Goal: Task Accomplishment & Management: Manage account settings

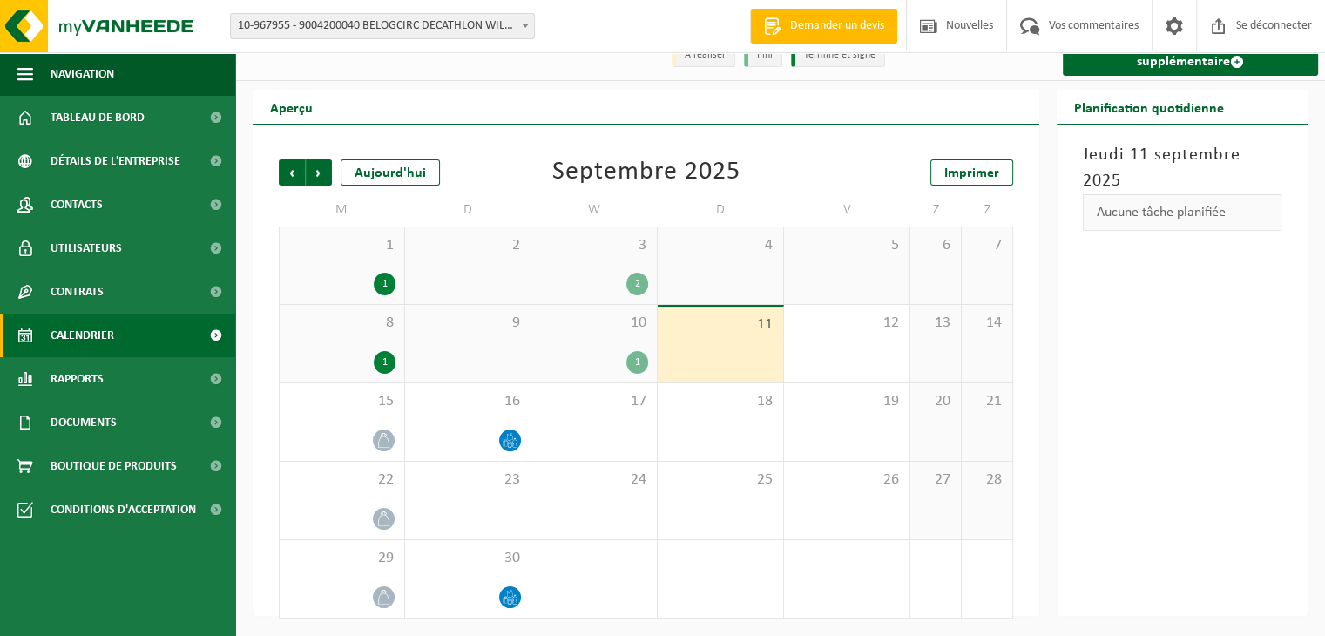
click at [272, 24] on font "10-967955 - 9004200040 BELOGCIRC DECATHLON WILLEBROEK - WILLEBROEK" at bounding box center [430, 25] width 385 height 13
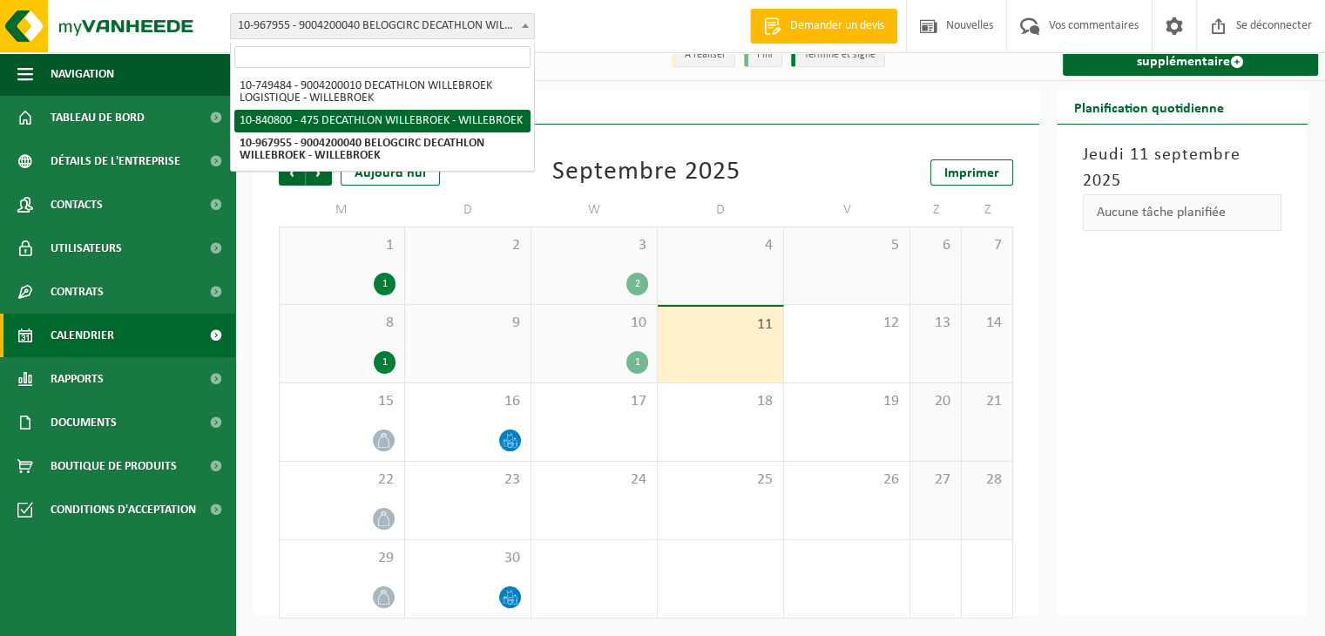
select select "92043"
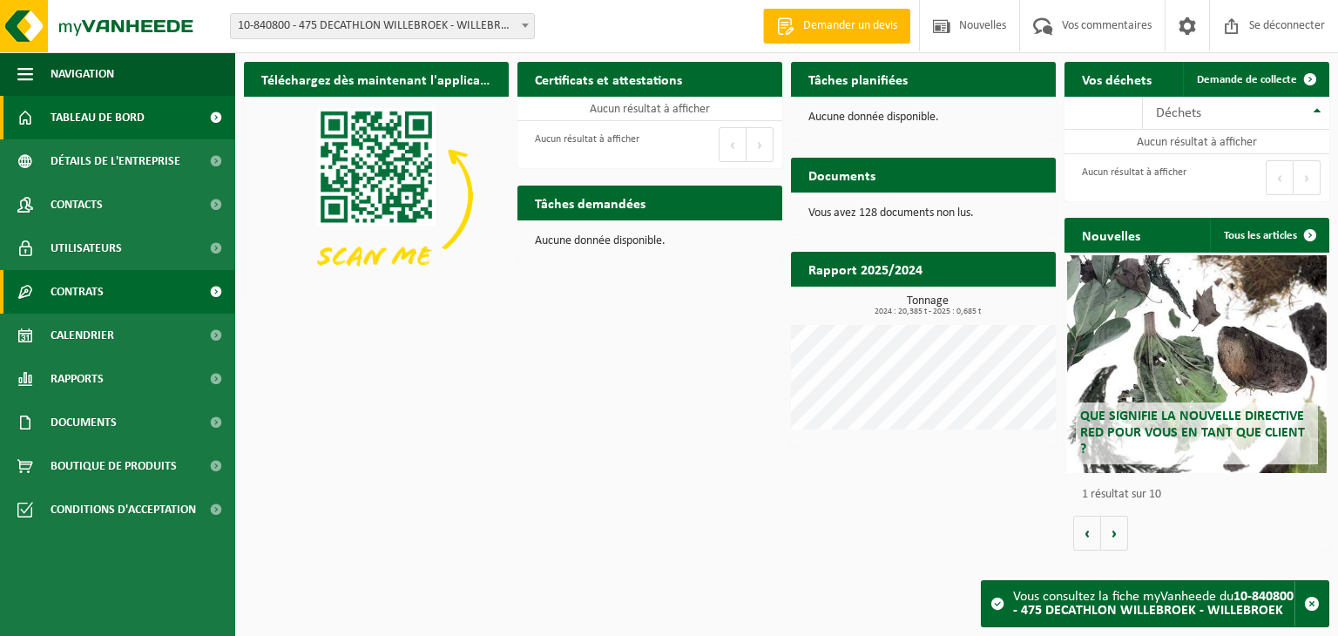
click at [106, 297] on link "Contrats" at bounding box center [117, 292] width 235 height 44
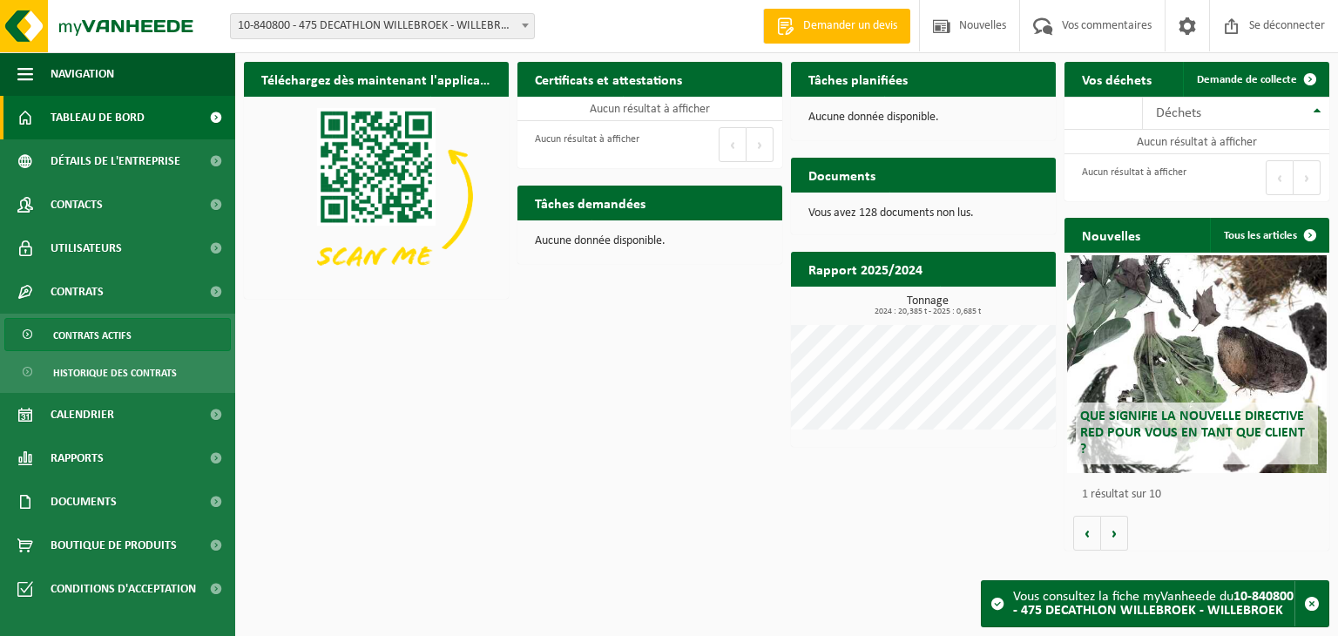
click at [104, 342] on span "Contrats actifs" at bounding box center [92, 335] width 78 height 33
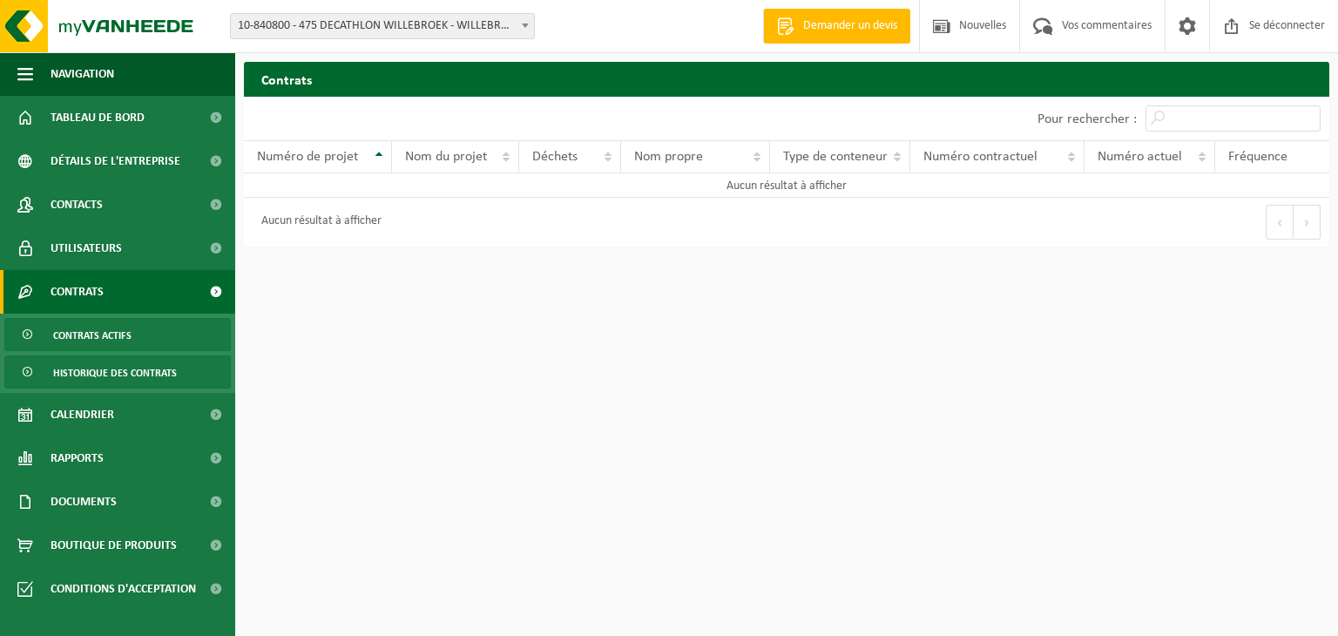
click at [157, 375] on font "Historique des contrats" at bounding box center [115, 373] width 124 height 10
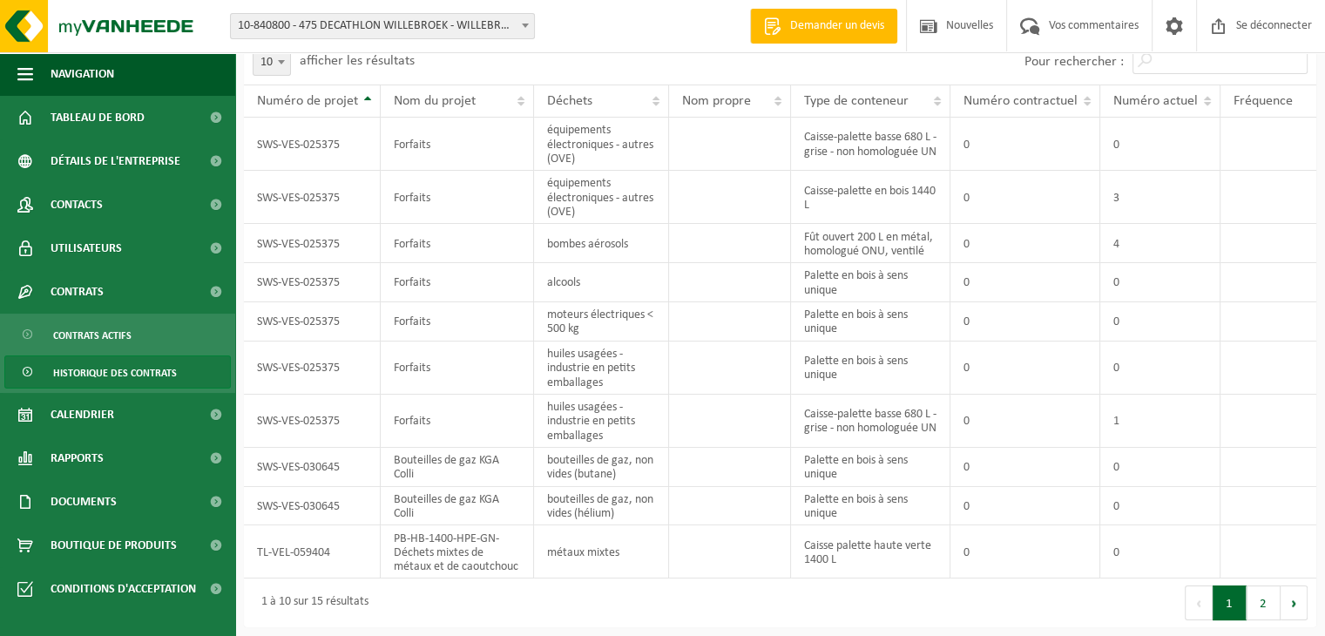
scroll to position [98, 0]
click at [1262, 609] on font "2" at bounding box center [1263, 604] width 7 height 13
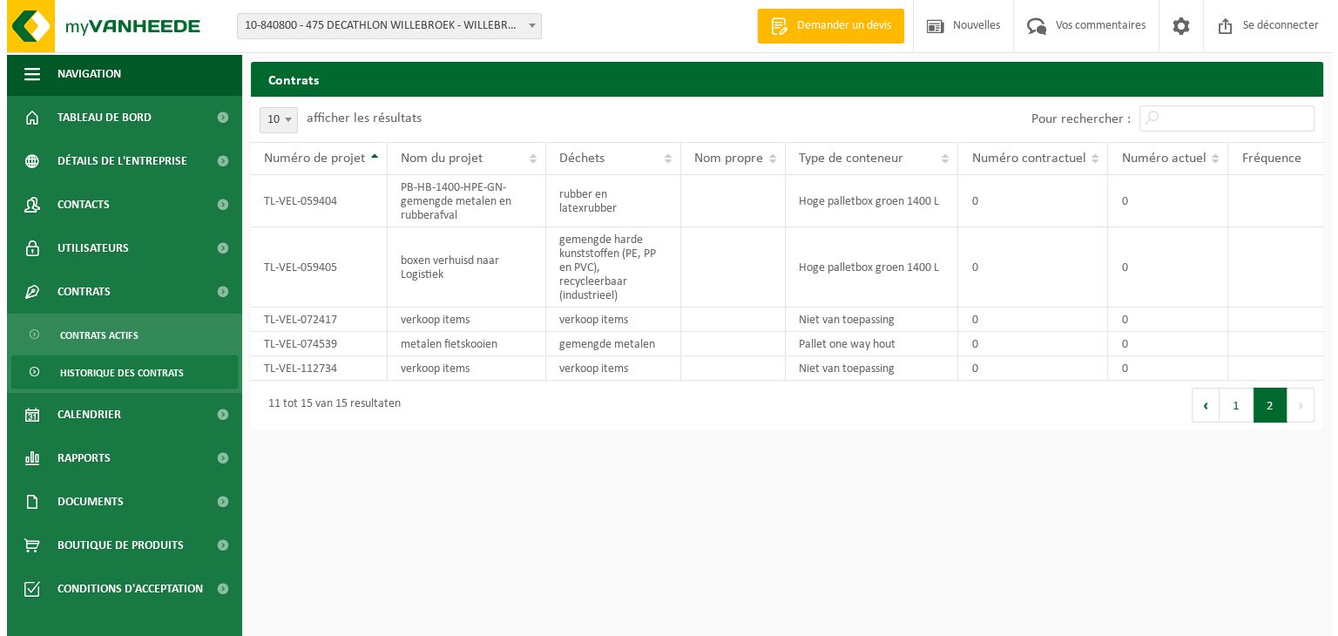
scroll to position [0, 0]
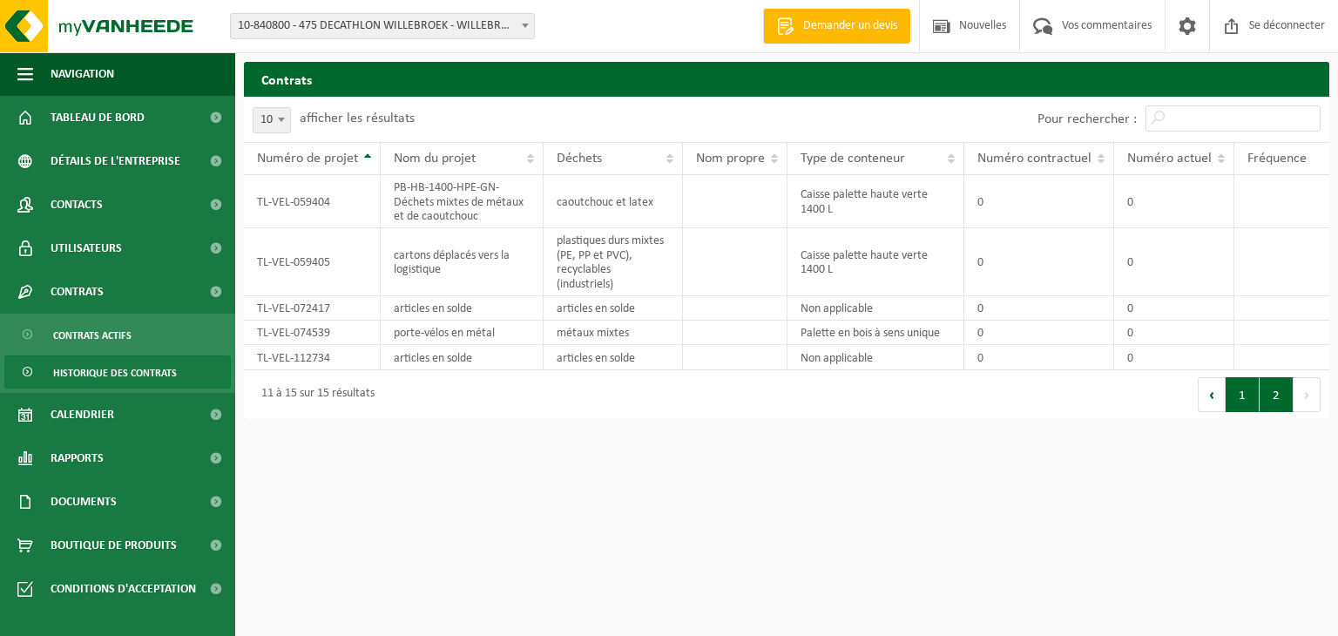
click at [1242, 412] on button "1" at bounding box center [1243, 394] width 34 height 35
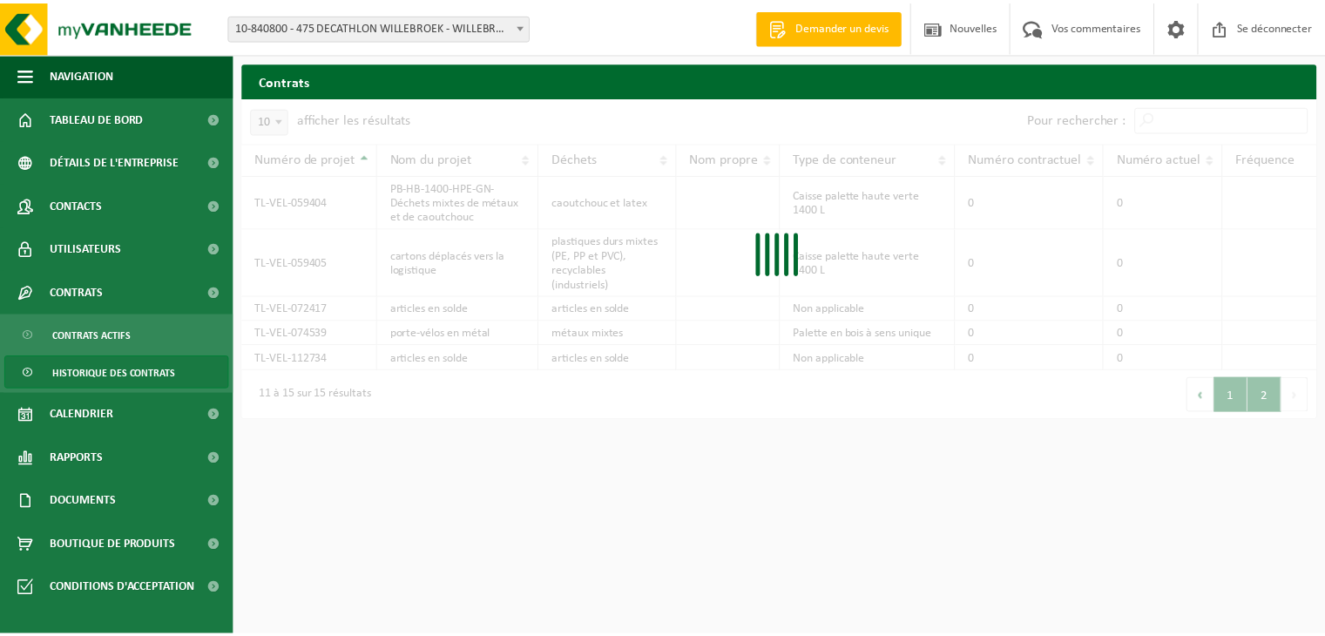
scroll to position [17, 0]
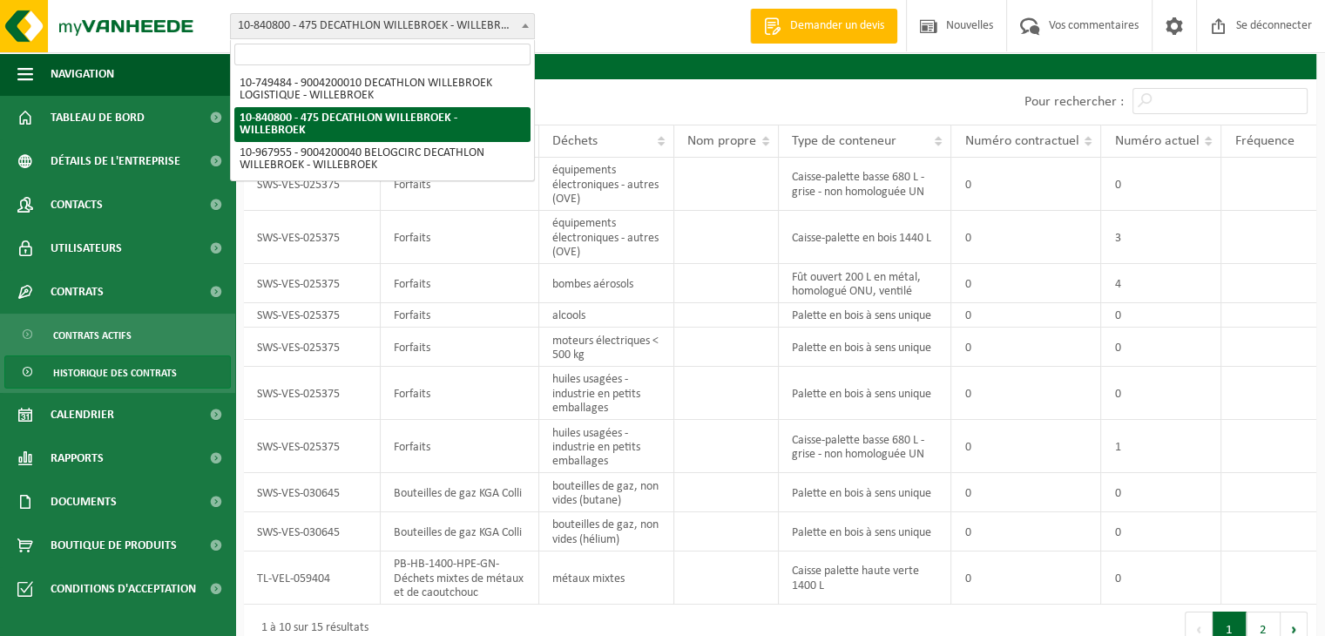
click at [432, 30] on font "10-840800 - 475 DECATHLON WILLEBROEK - WILLEBROEK" at bounding box center [379, 25] width 283 height 13
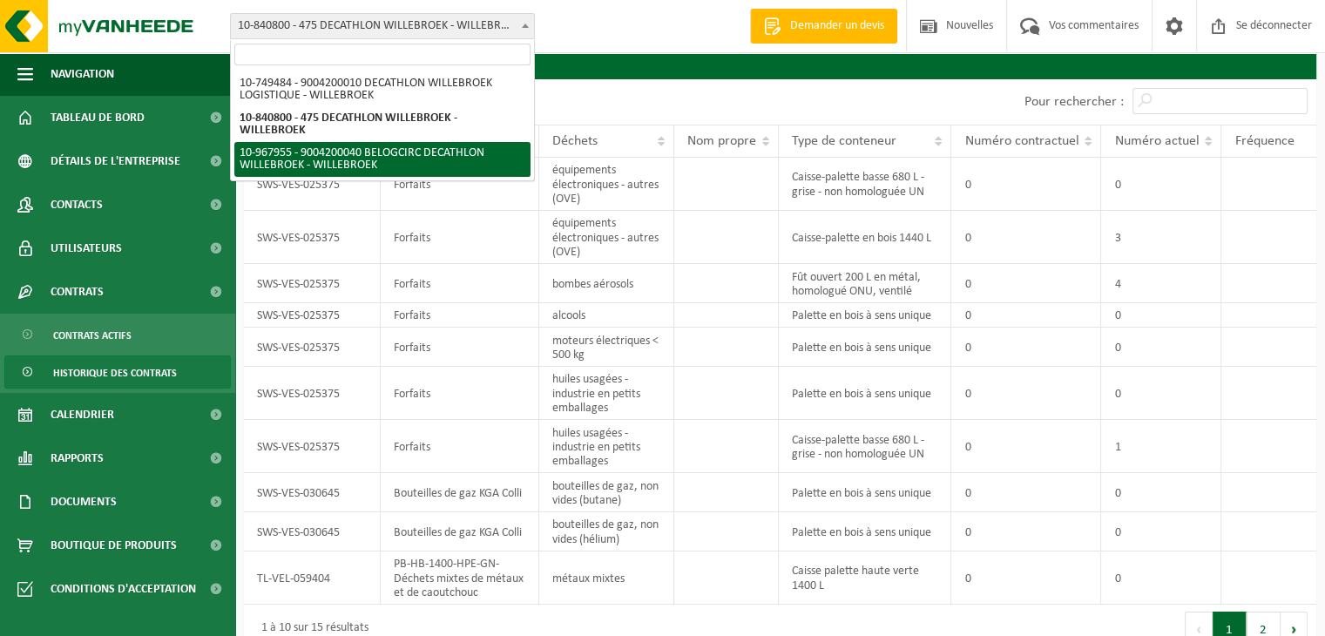
select select "154029"
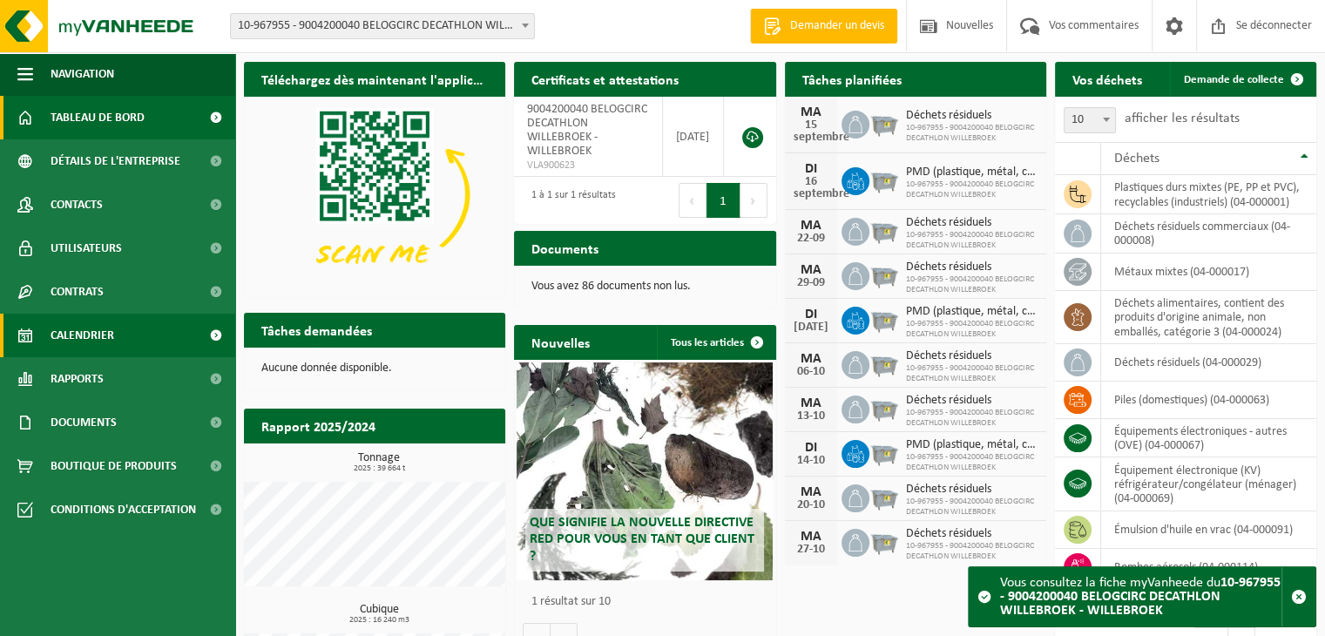
click at [71, 339] on font "Calendrier" at bounding box center [83, 335] width 64 height 13
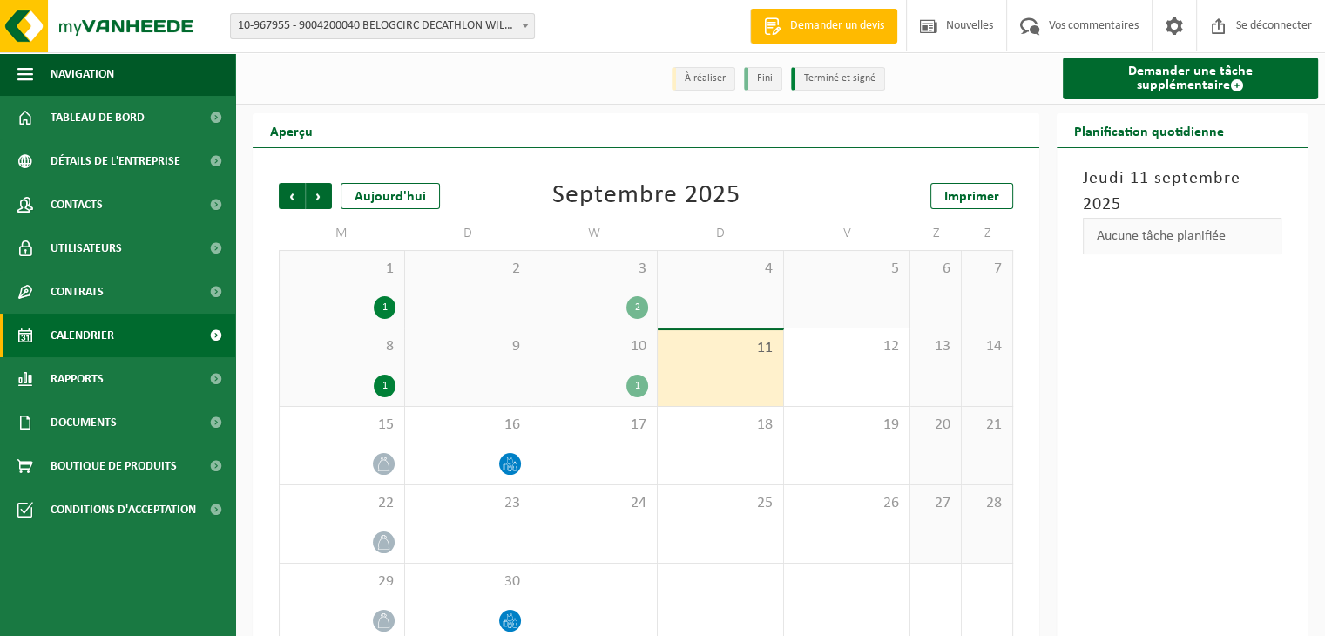
click at [412, 30] on font "10-967955 - 9004200040 BELOGCIRC DECATHLON WILLEBROEK - WILLEBROEK" at bounding box center [430, 25] width 385 height 13
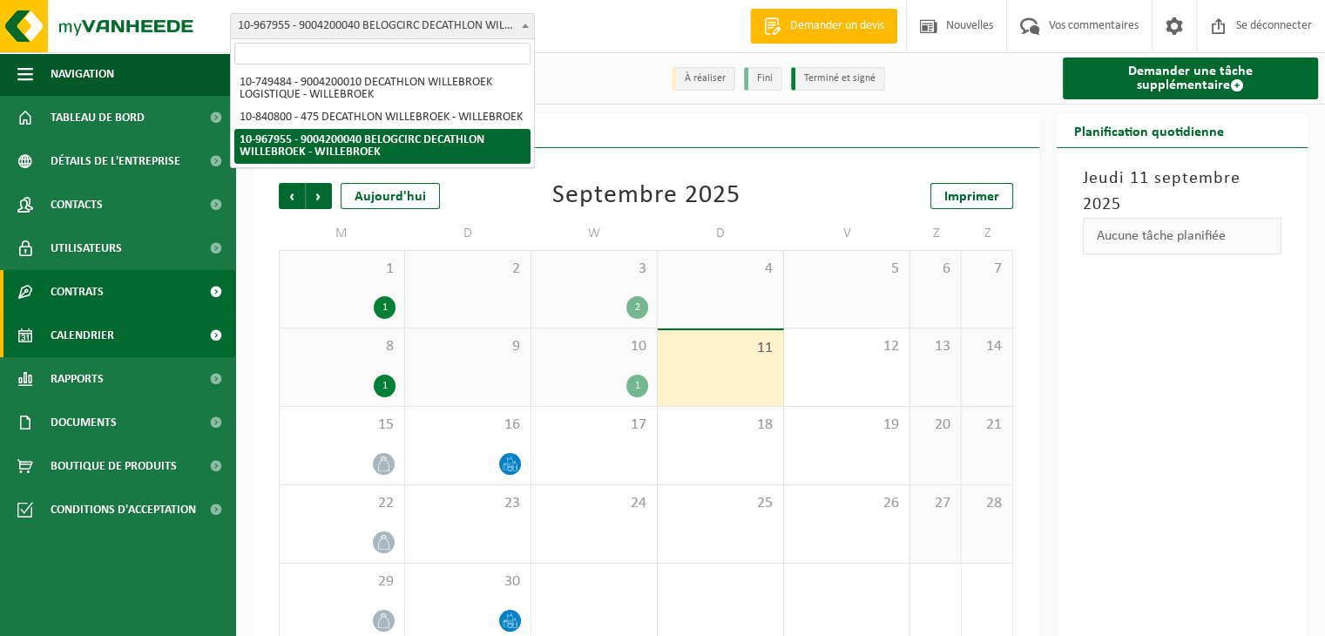
click at [147, 297] on link "Contrats" at bounding box center [117, 292] width 235 height 44
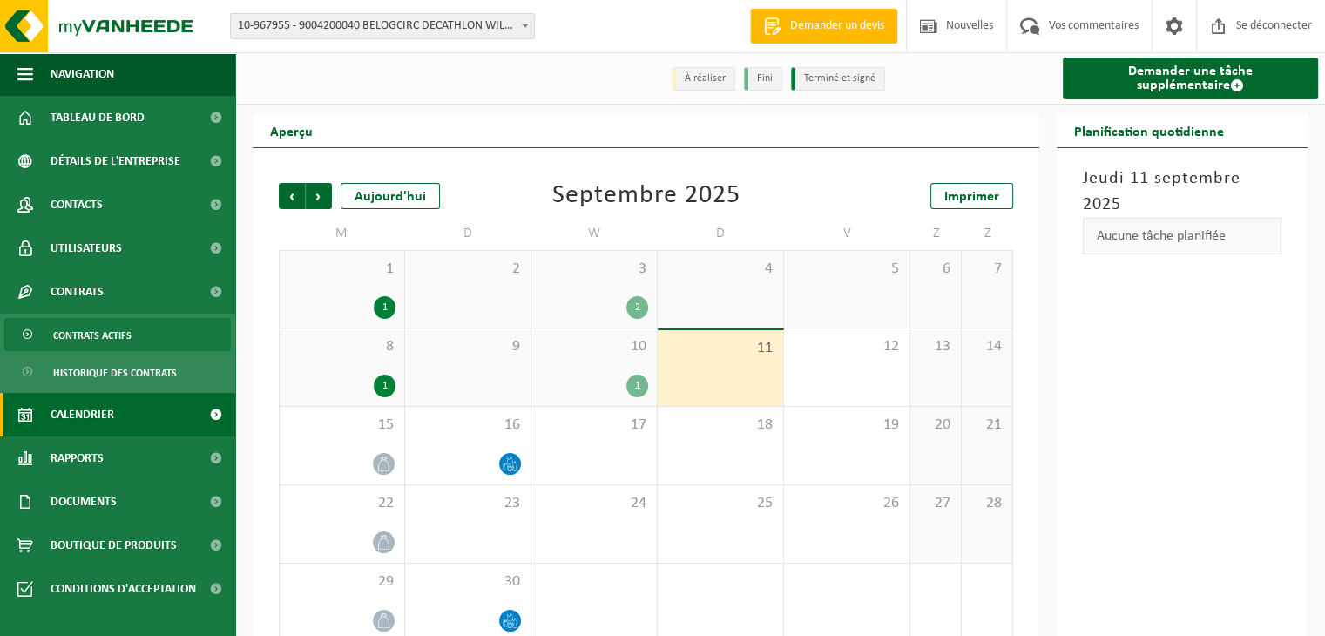
click at [129, 344] on span "Contrats actifs" at bounding box center [92, 335] width 78 height 33
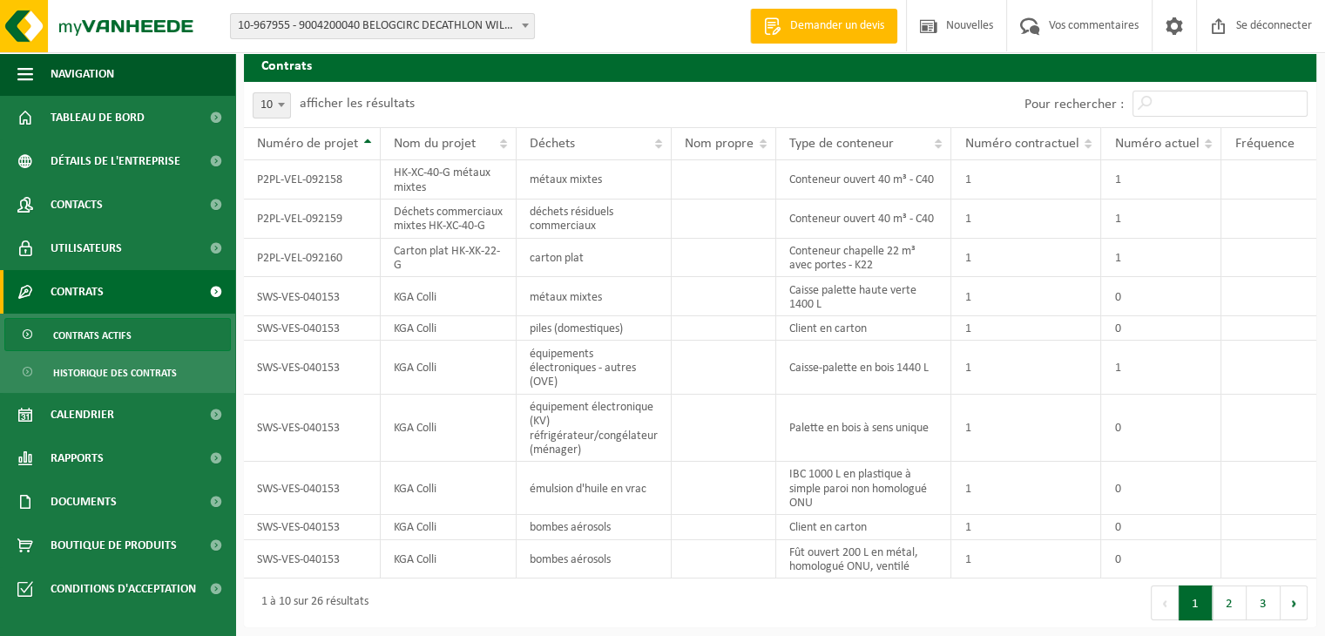
scroll to position [51, 0]
click at [1226, 611] on button "2" at bounding box center [1230, 602] width 34 height 35
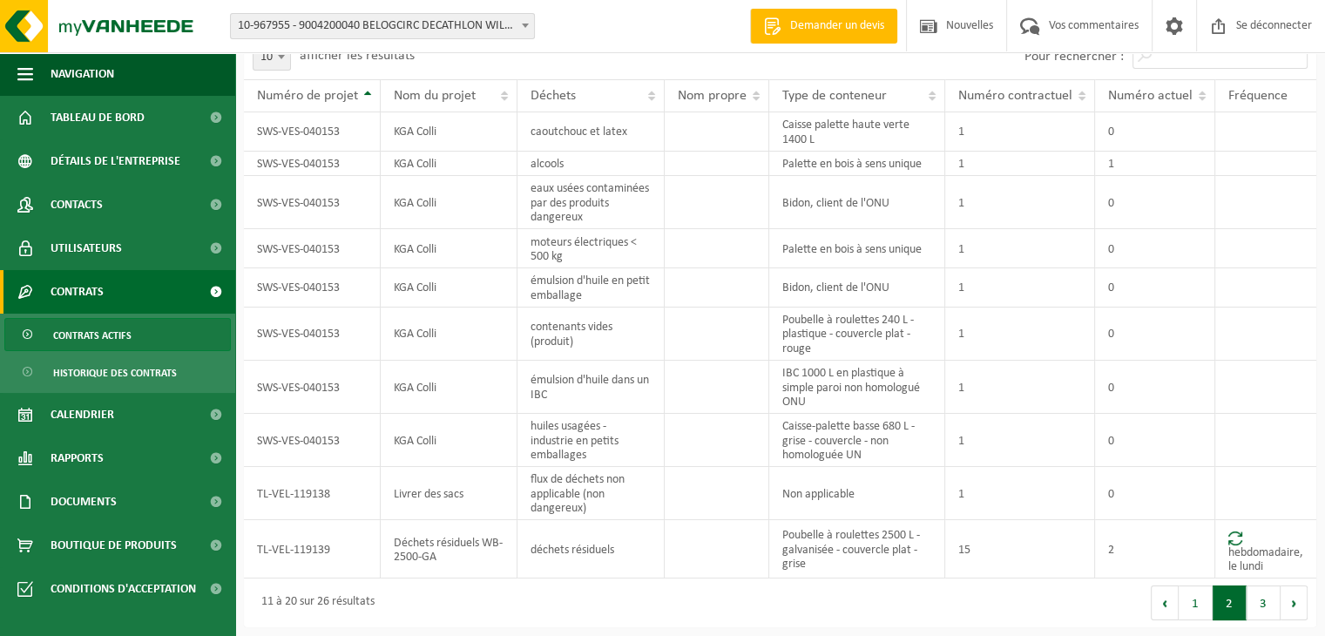
scroll to position [102, 0]
click at [1267, 607] on button "3" at bounding box center [1264, 602] width 34 height 35
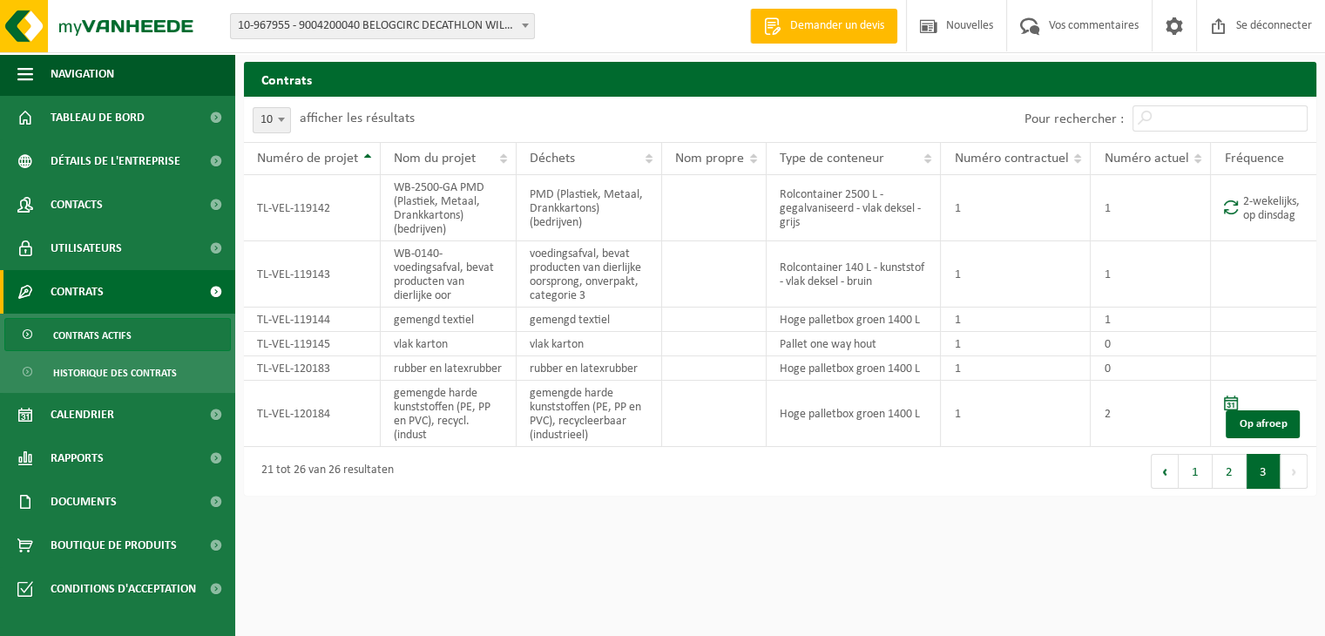
scroll to position [0, 0]
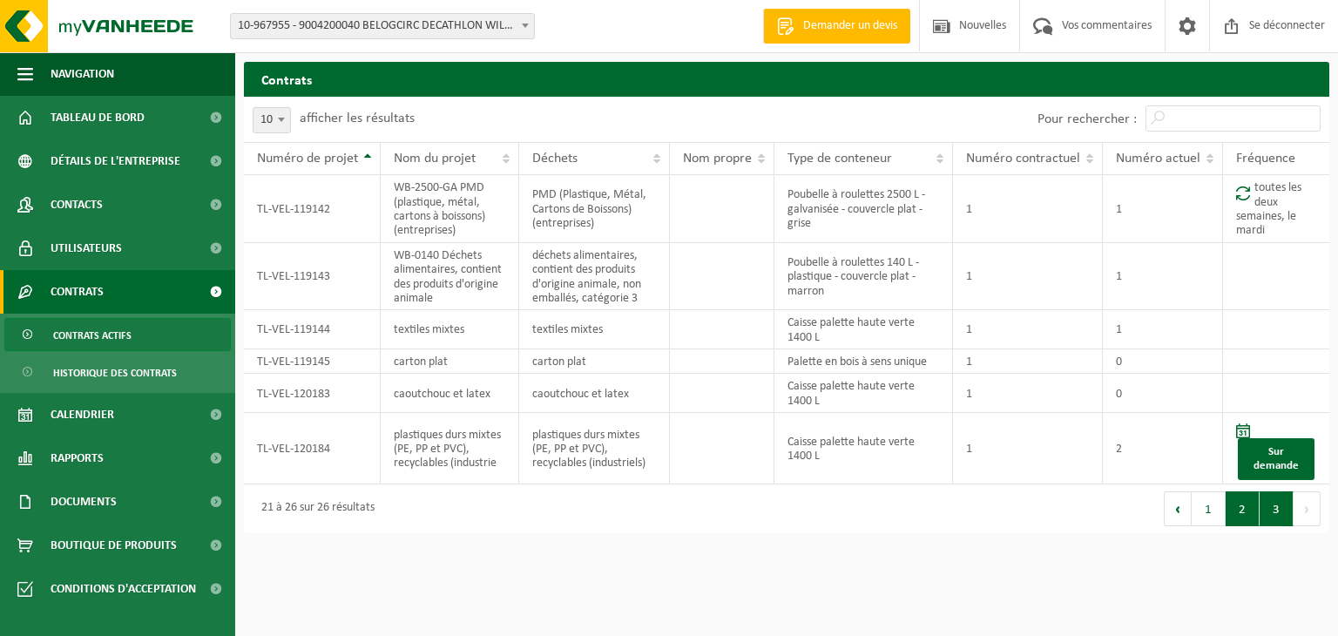
click at [1237, 526] on button "2" at bounding box center [1243, 508] width 34 height 35
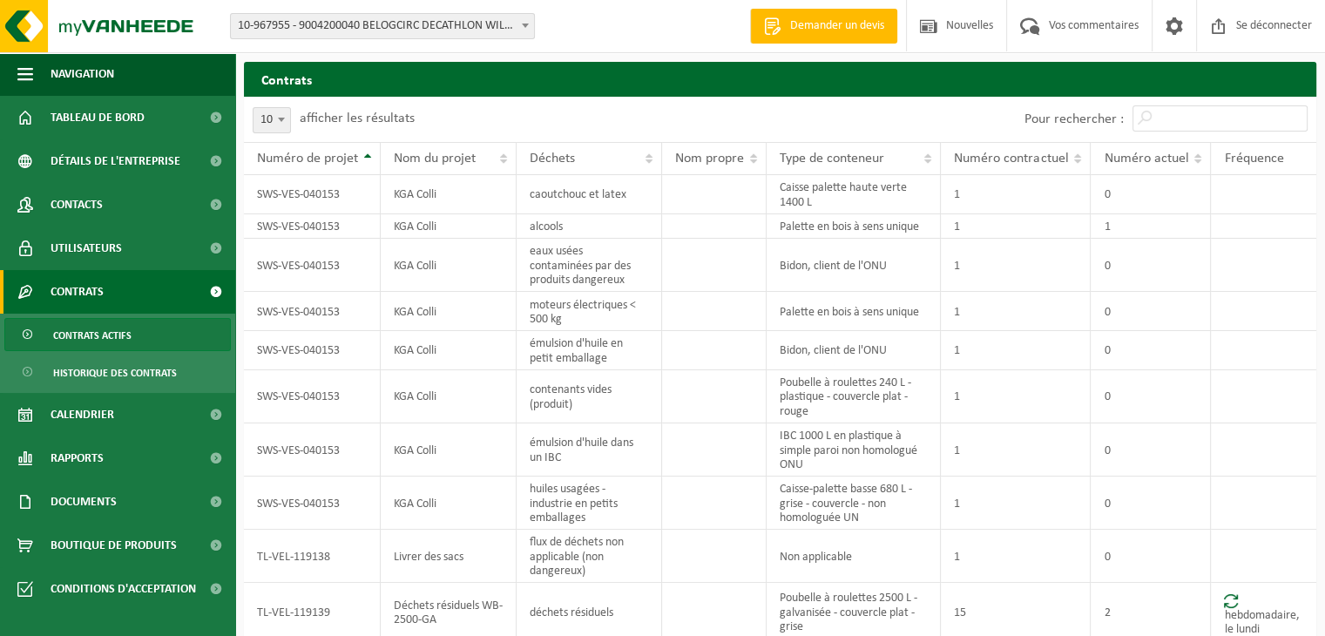
scroll to position [102, 0]
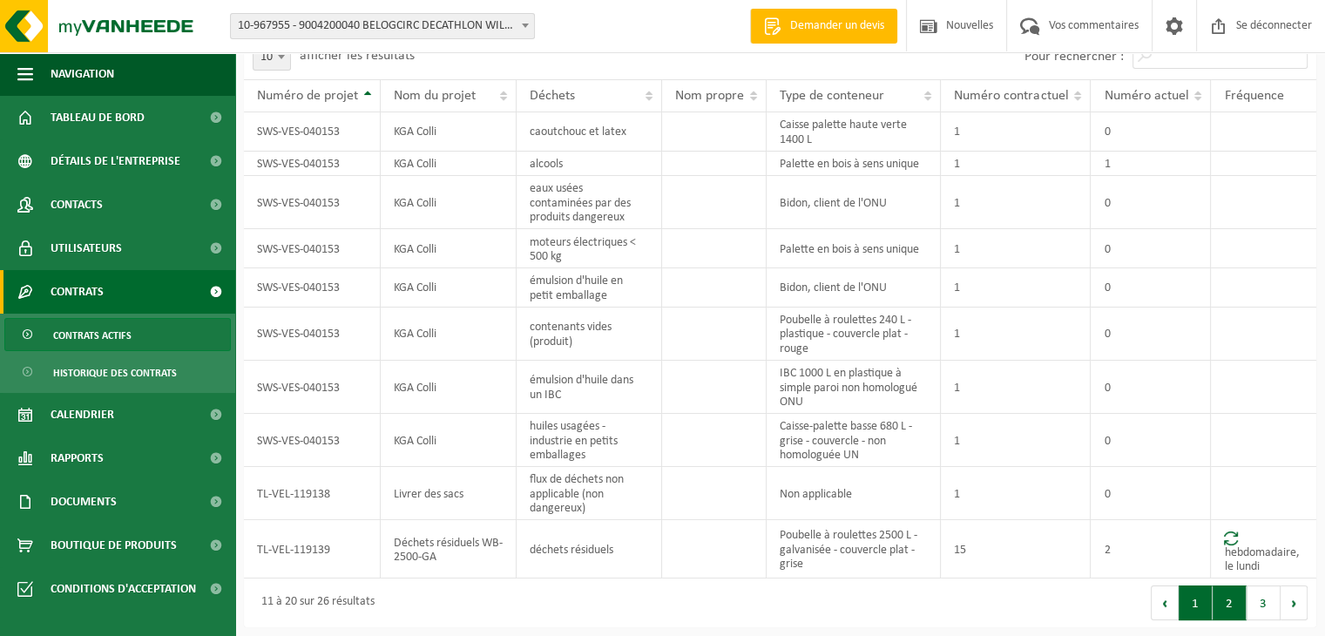
click at [1194, 605] on button "1" at bounding box center [1196, 602] width 34 height 35
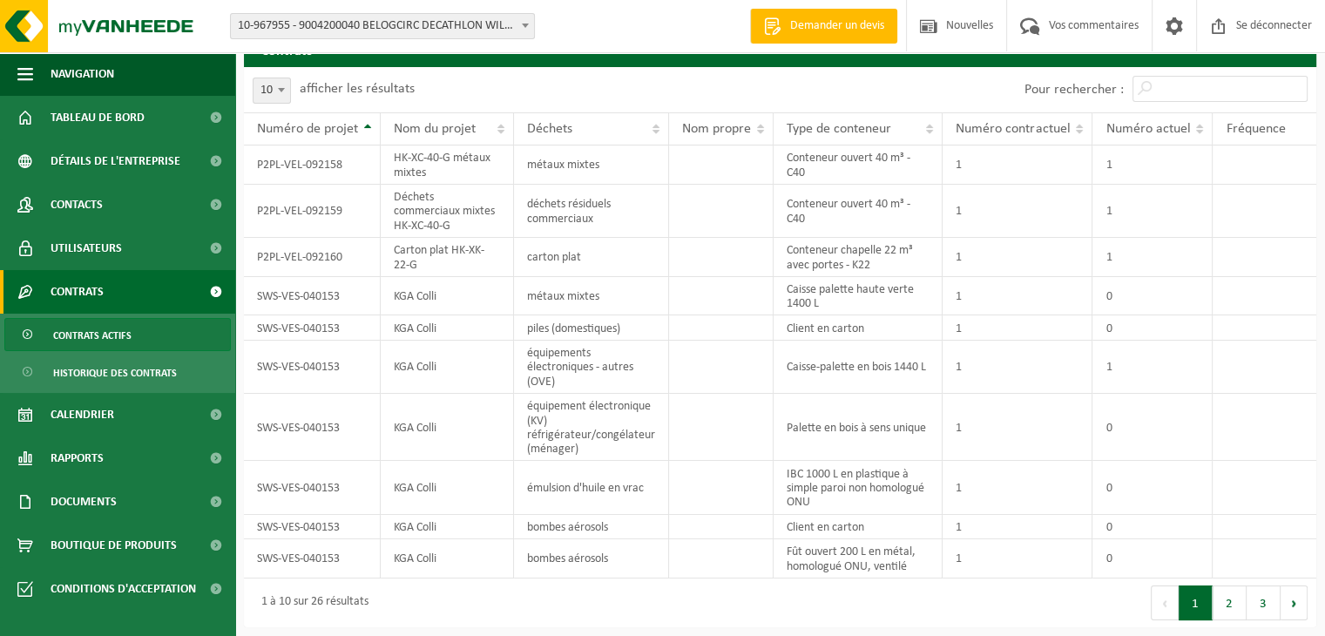
scroll to position [66, 0]
click at [1230, 600] on button "2" at bounding box center [1230, 602] width 34 height 35
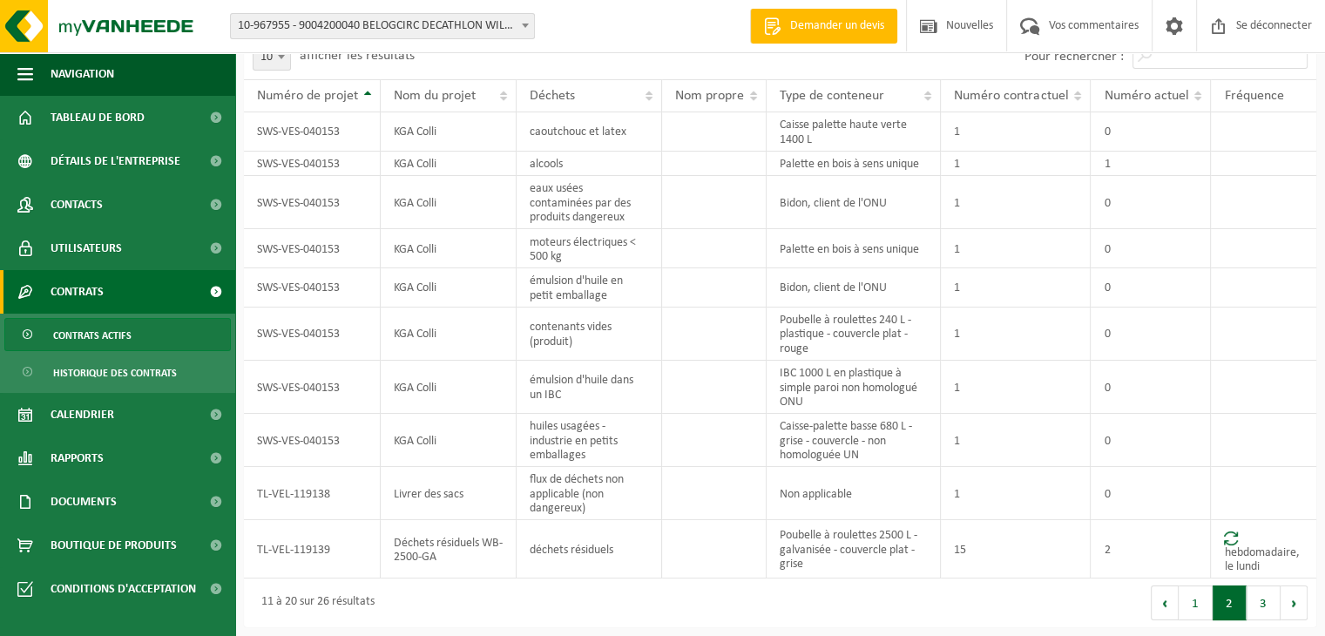
scroll to position [102, 0]
click at [1266, 603] on button "3" at bounding box center [1264, 602] width 34 height 35
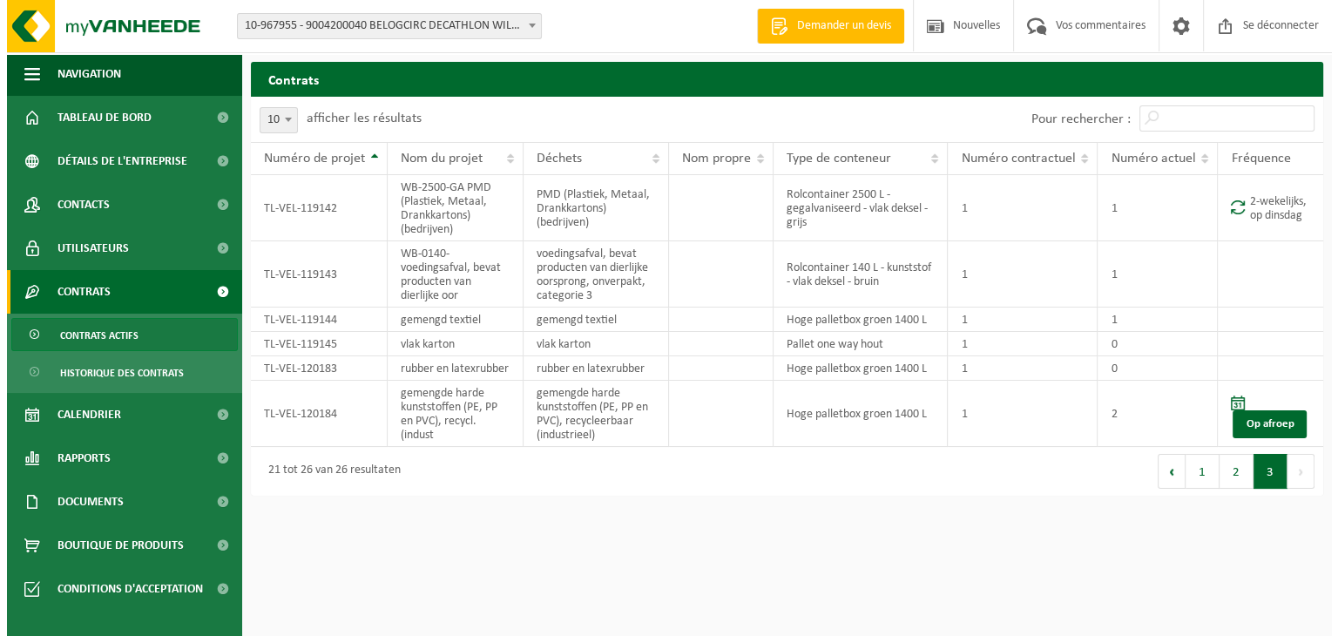
scroll to position [0, 0]
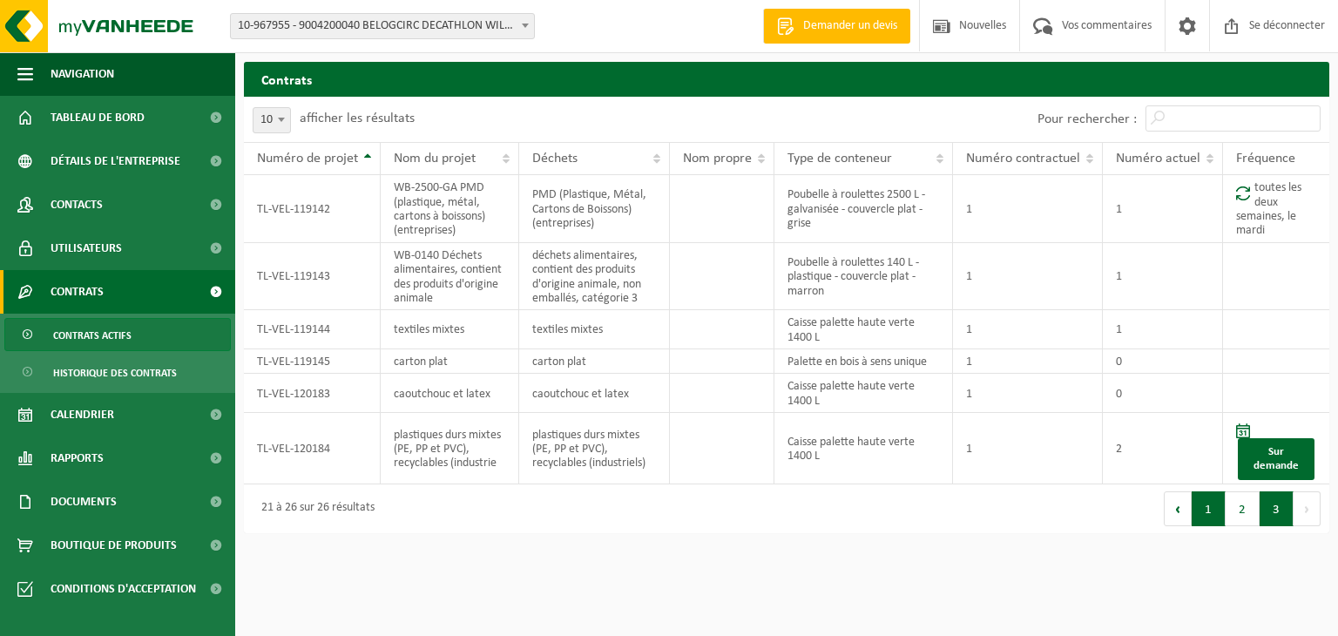
click at [1212, 526] on button "1" at bounding box center [1209, 508] width 34 height 35
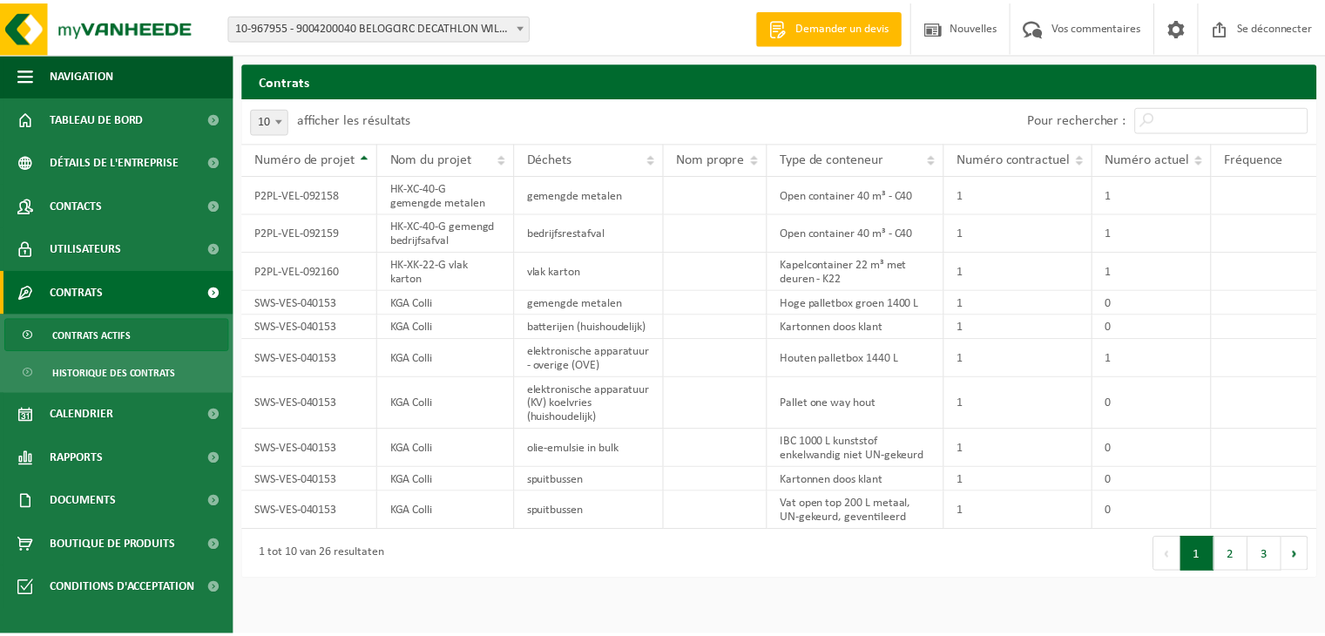
scroll to position [66, 0]
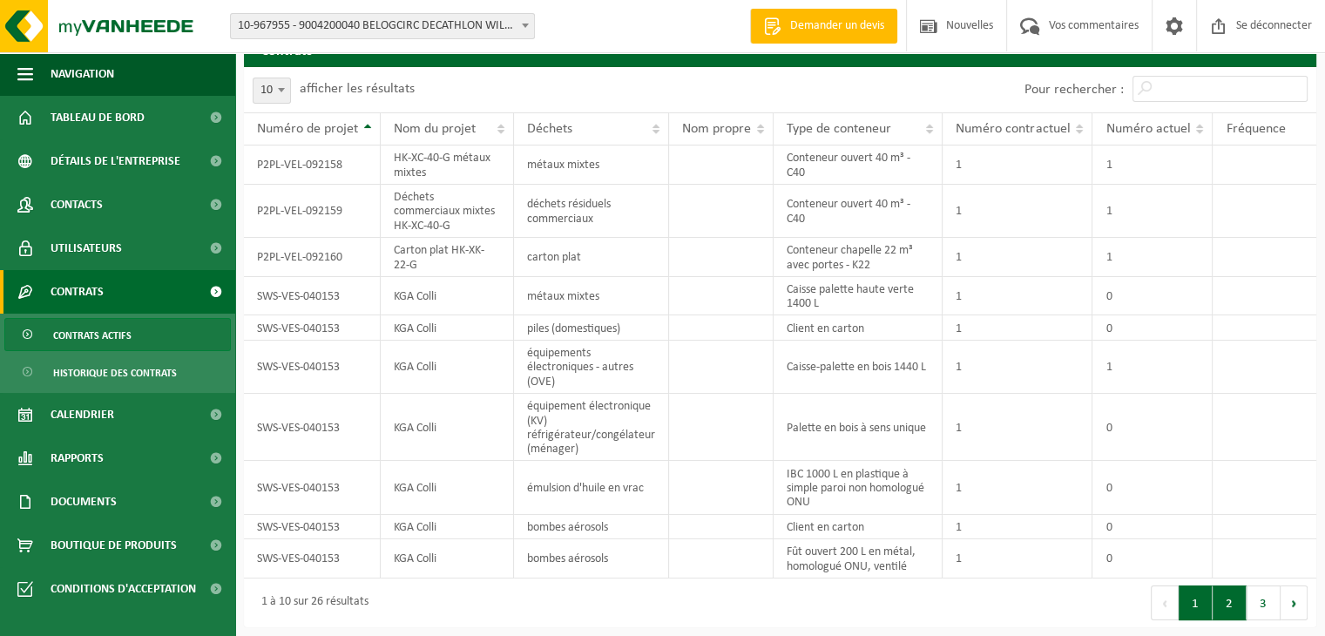
click at [1233, 601] on button "2" at bounding box center [1230, 602] width 34 height 35
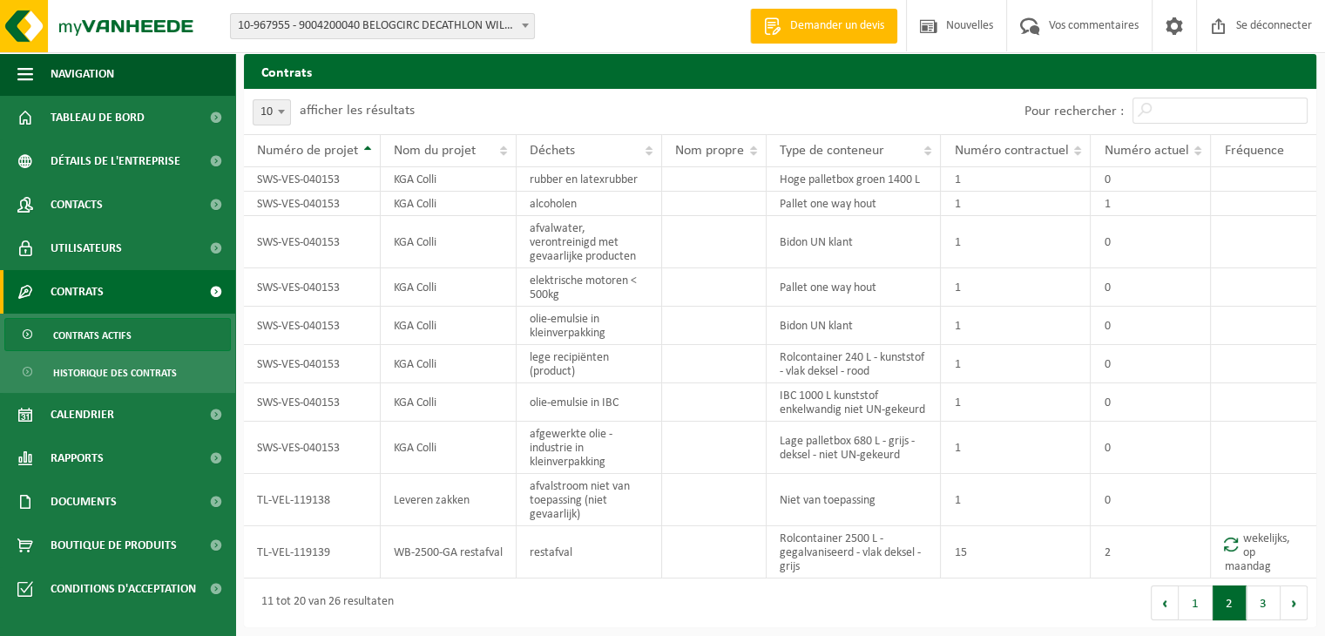
scroll to position [6, 0]
